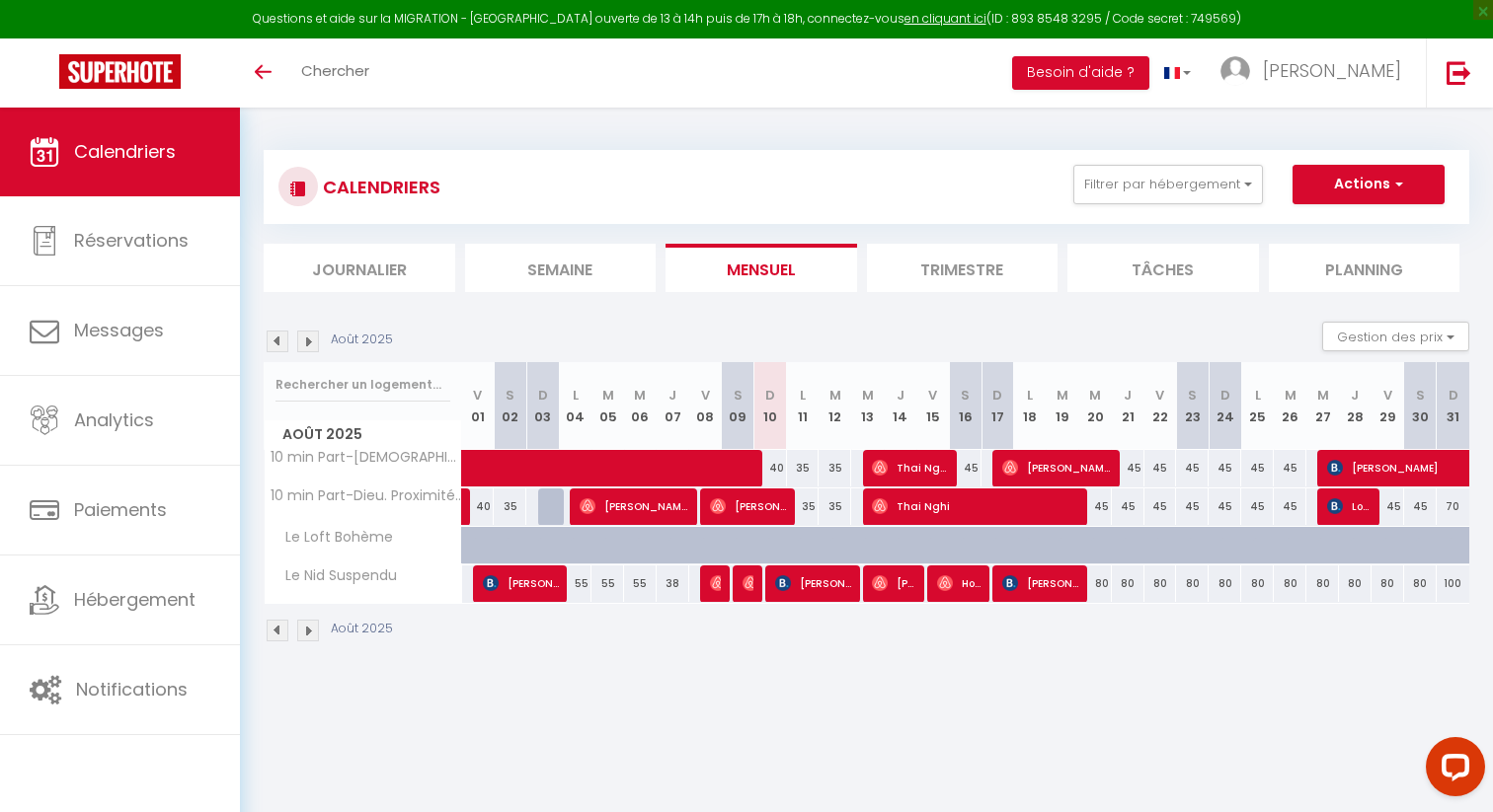
click at [1137, 543] on div at bounding box center [1138, 557] width 33 height 38
type input "100"
type input "[DEMOGRAPHIC_DATA][DATE]"
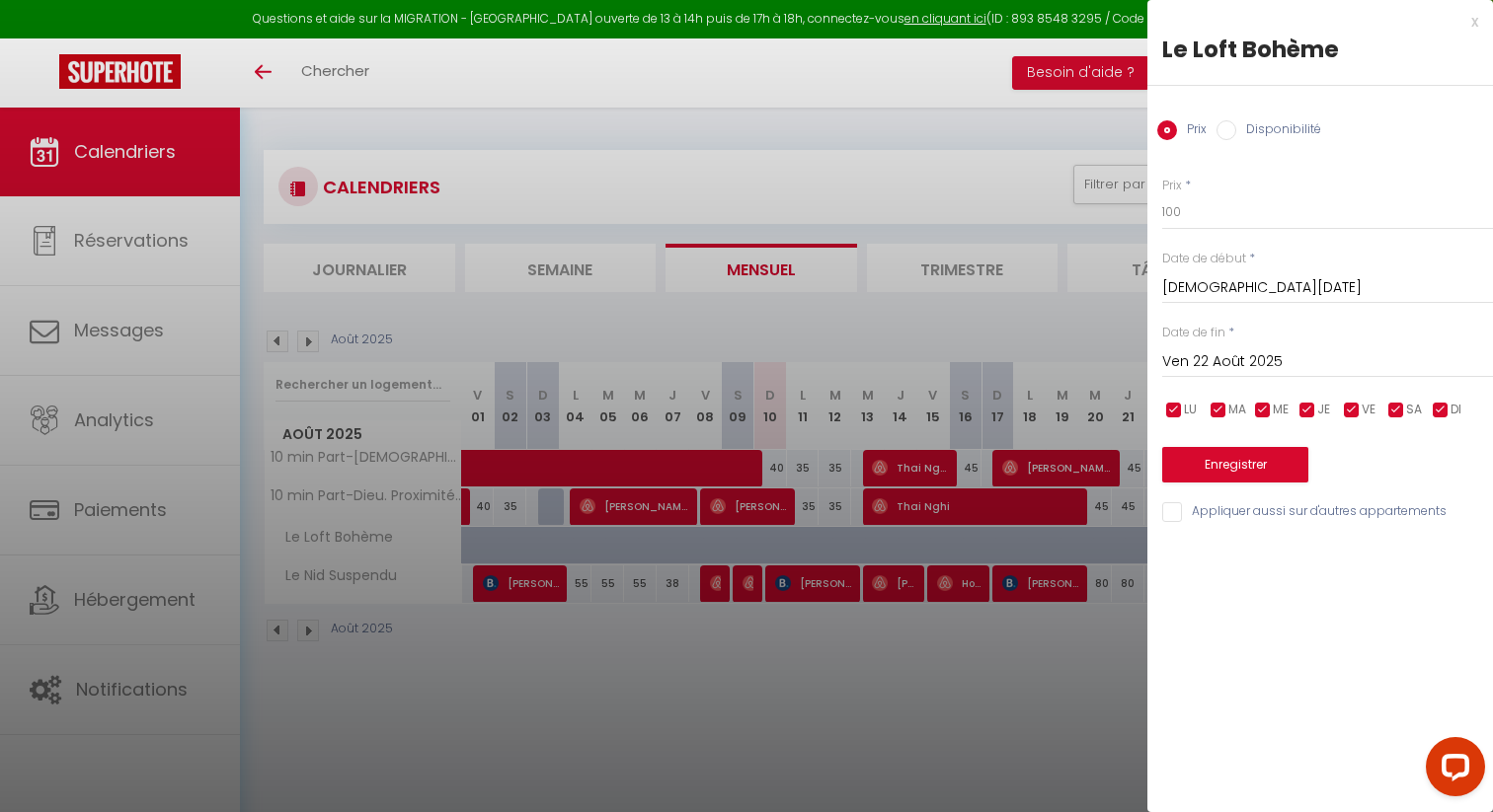
click at [1237, 355] on input "Ven 22 Août 2025" at bounding box center [1327, 363] width 331 height 26
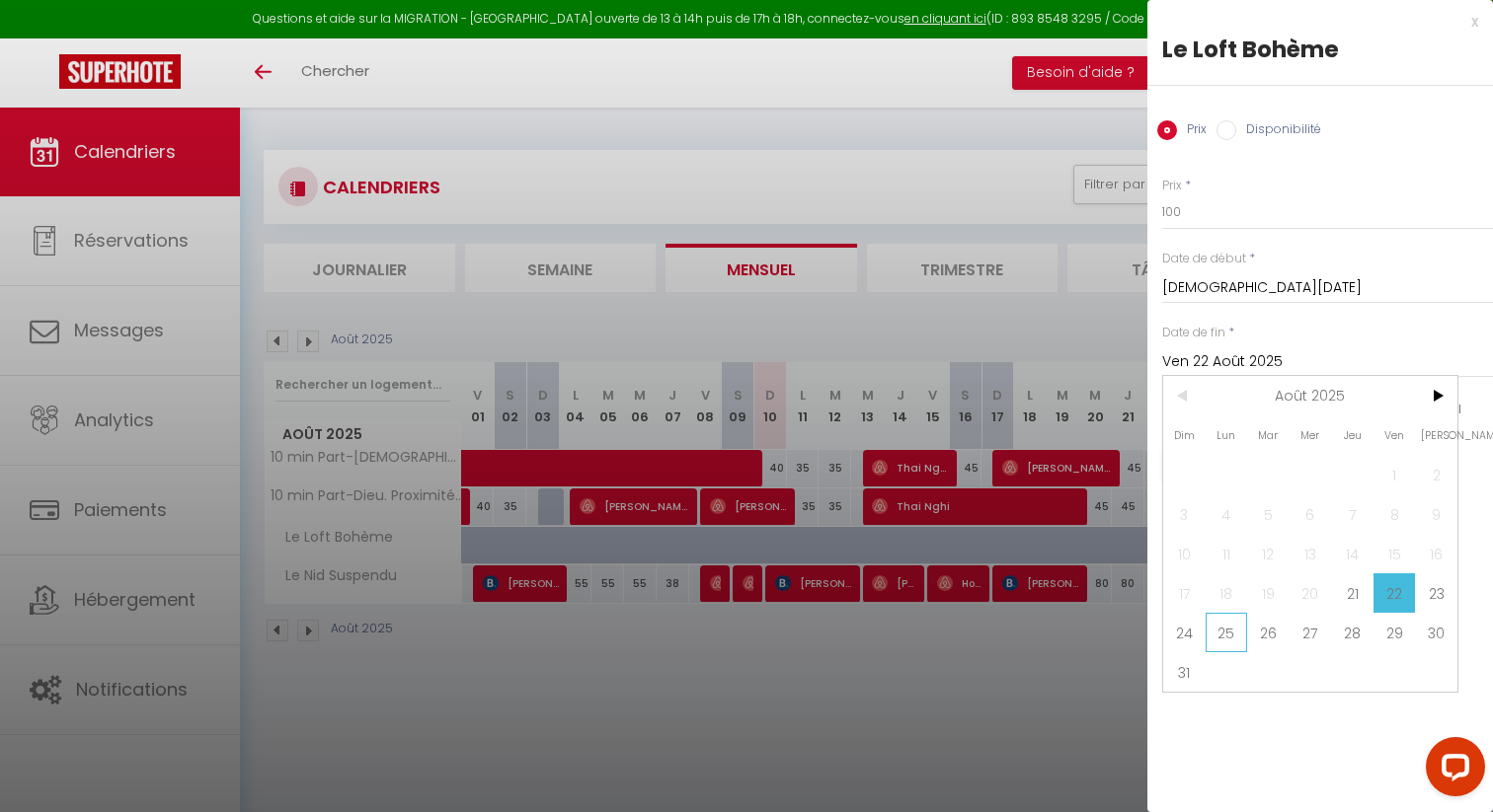
click at [1232, 637] on span "25" at bounding box center [1227, 633] width 43 height 40
type input "Lun 25 Août 2025"
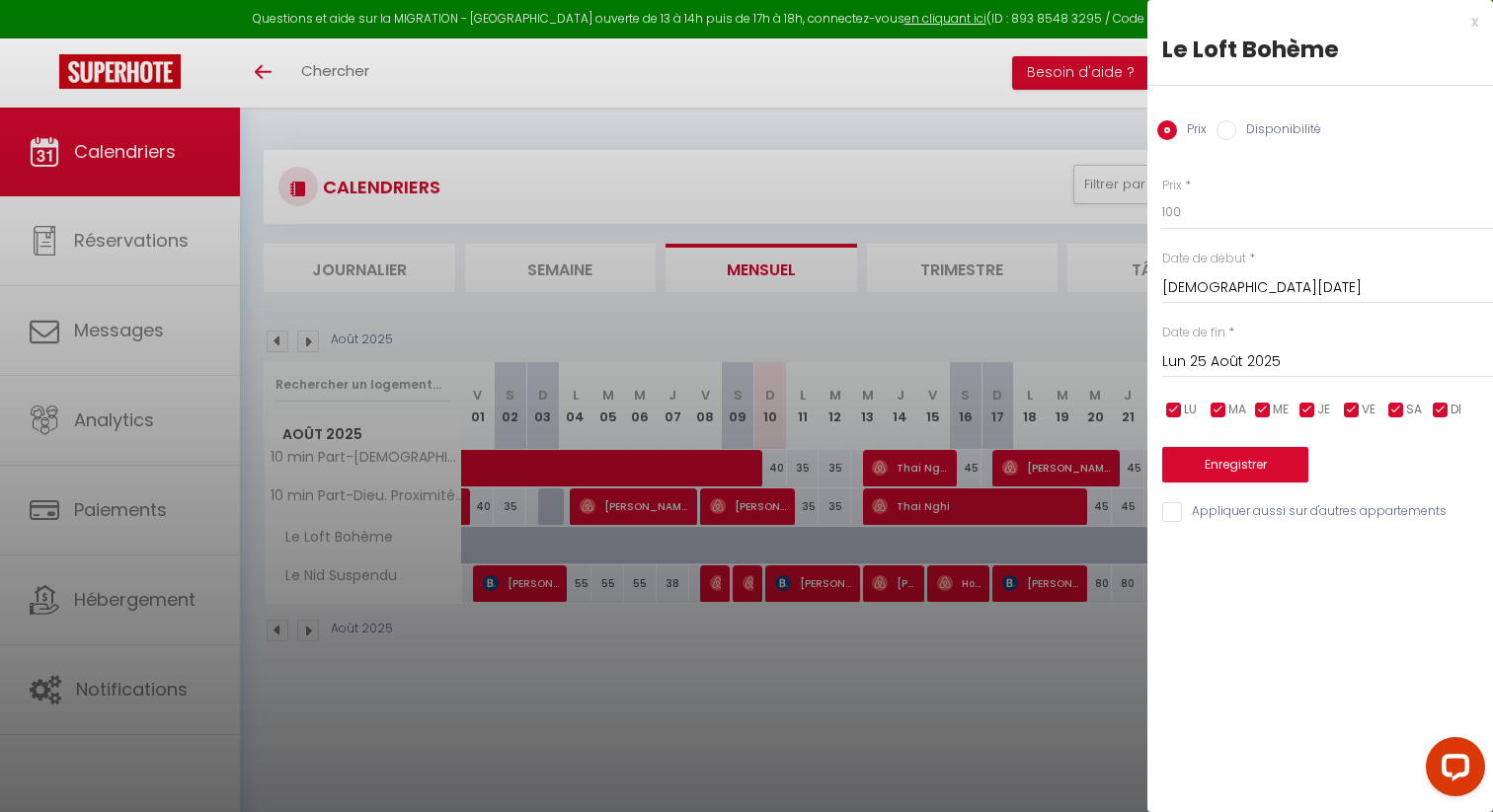
click at [1228, 130] on input "Disponibilité" at bounding box center [1226, 130] width 20 height 20
radio input "true"
radio input "false"
click at [1223, 465] on button "Enregistrer" at bounding box center [1235, 467] width 146 height 36
